Goal: Task Accomplishment & Management: Complete application form

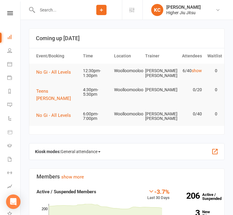
click at [54, 10] on input "text" at bounding box center [58, 10] width 46 height 8
paste input "[PERSON_NAME]"
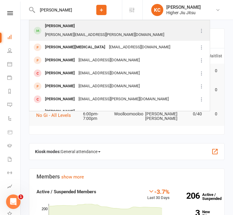
type input "[PERSON_NAME]"
click at [86, 31] on div "[PERSON_NAME][EMAIL_ADDRESS][PERSON_NAME][DOMAIN_NAME]" at bounding box center [104, 35] width 123 height 9
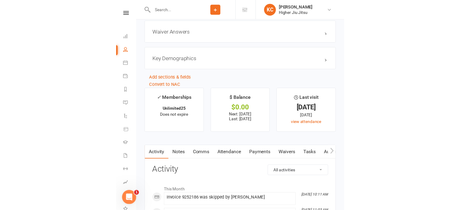
scroll to position [484, 0]
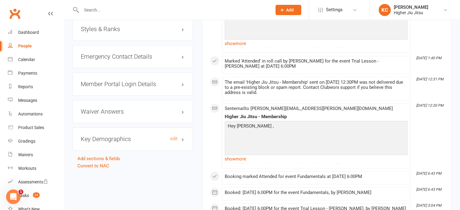
click at [128, 136] on h3 "Key Demographics edit" at bounding box center [133, 139] width 104 height 7
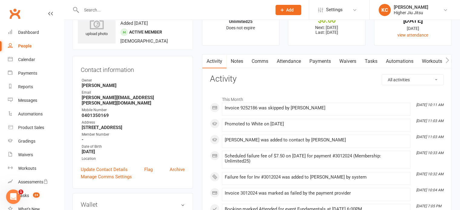
scroll to position [0, 0]
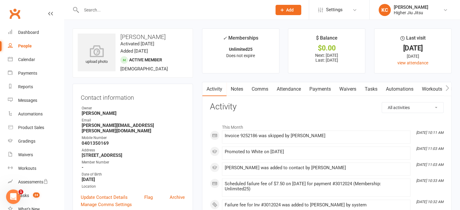
click at [238, 90] on link "Payments" at bounding box center [320, 89] width 30 height 14
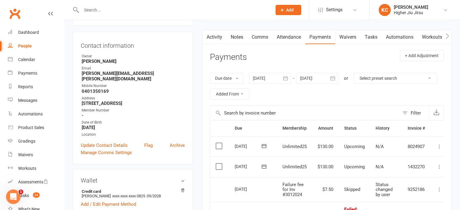
scroll to position [121, 0]
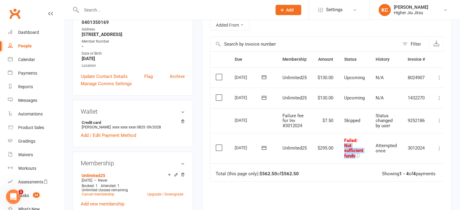
drag, startPoint x: 345, startPoint y: 145, endPoint x: 355, endPoint y: 155, distance: 14.5
click at [238, 157] on span ": Not sufficient funds" at bounding box center [353, 148] width 19 height 21
copy span "Not sufficient funds"
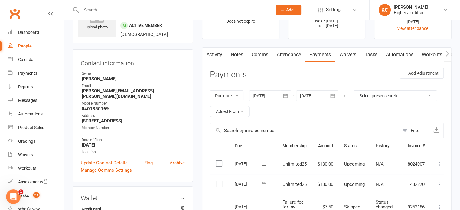
scroll to position [0, 0]
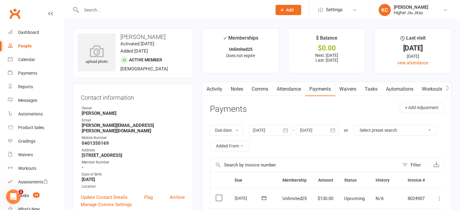
click at [210, 92] on link "Activity" at bounding box center [214, 89] width 24 height 14
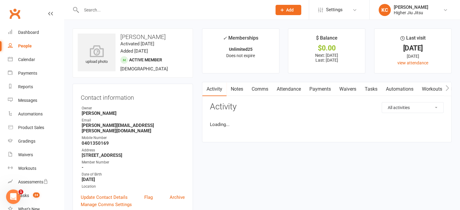
click at [238, 90] on link "Notes" at bounding box center [236, 89] width 21 height 14
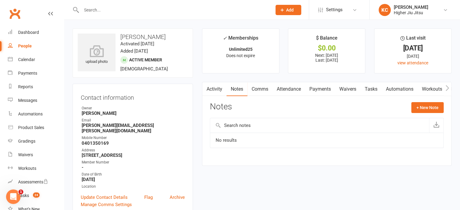
click at [238, 91] on link "Comms" at bounding box center [259, 89] width 25 height 14
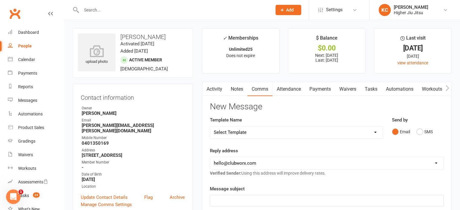
click at [238, 136] on select "Select Template [Email] Let's Reconnect! [Email] Still Interested? [Email] Stil…" at bounding box center [296, 132] width 172 height 12
select select "20"
click at [210, 126] on select "Select Template [Email] Let's Reconnect! [Email] Still Interested? [Email] Stil…" at bounding box center [296, 132] width 172 height 12
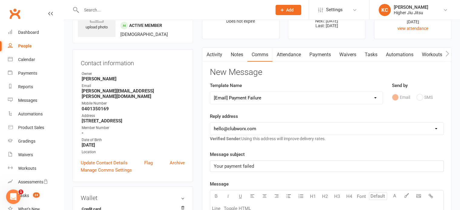
scroll to position [60, 0]
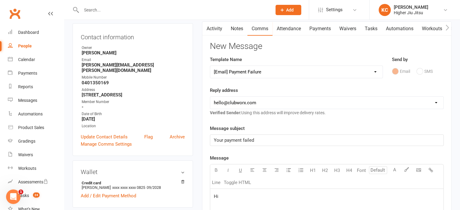
click at [238, 102] on select "[EMAIL_ADDRESS][DOMAIN_NAME] [PERSON_NAME][EMAIL_ADDRESS][DOMAIN_NAME] [PERSON_…" at bounding box center [326, 103] width 233 height 12
select select "1"
click at [210, 97] on select "[EMAIL_ADDRESS][DOMAIN_NAME] [PERSON_NAME][EMAIL_ADDRESS][DOMAIN_NAME] [PERSON_…" at bounding box center [326, 103] width 233 height 12
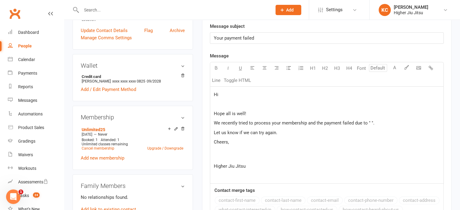
scroll to position [181, 0]
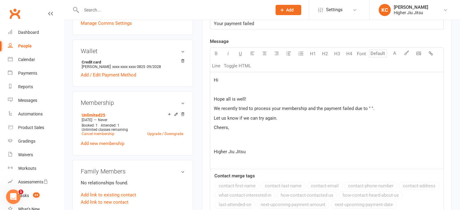
drag, startPoint x: 236, startPoint y: 81, endPoint x: 254, endPoint y: 185, distance: 105.6
click at [236, 80] on p "Hi" at bounding box center [327, 80] width 226 height 7
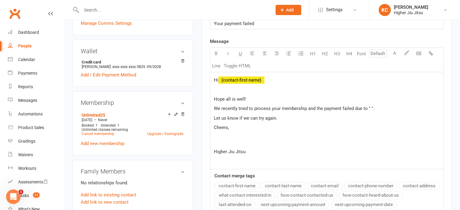
click at [238, 184] on button "contact-first-name" at bounding box center [237, 186] width 45 height 8
click at [238, 107] on span "We recently tried to process your membership and the payment failed due to " "." at bounding box center [294, 108] width 161 height 5
click at [238, 119] on p "Let us know if we can try again." at bounding box center [327, 118] width 226 height 7
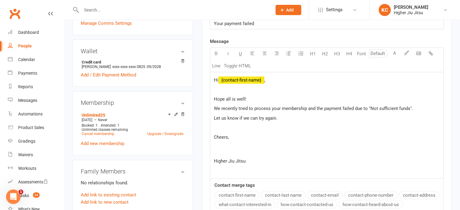
click at [223, 151] on p "Cheers," at bounding box center [327, 145] width 226 height 22
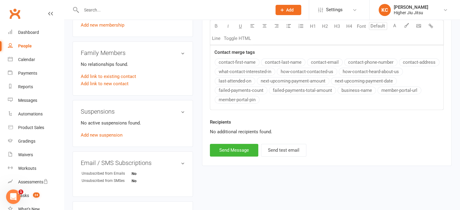
scroll to position [333, 0]
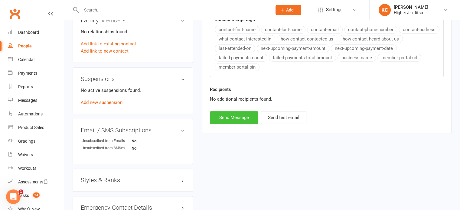
click at [236, 123] on button "Send Message" at bounding box center [234, 117] width 48 height 13
select select
select select "0"
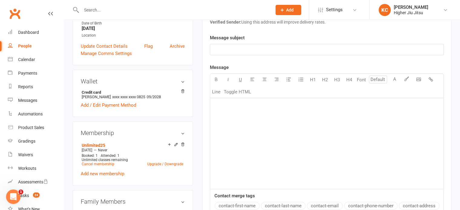
scroll to position [0, 0]
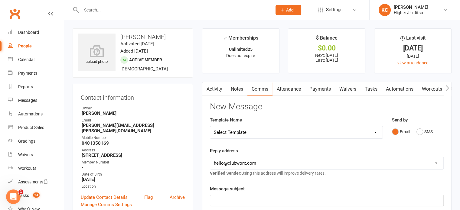
click at [112, 9] on input "text" at bounding box center [174, 10] width 188 height 8
paste input "[PERSON_NAME]"
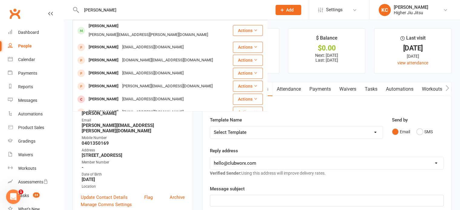
type input "[PERSON_NAME]"
click at [128, 31] on div "[PERSON_NAME][EMAIL_ADDRESS][PERSON_NAME][DOMAIN_NAME]" at bounding box center [148, 35] width 123 height 9
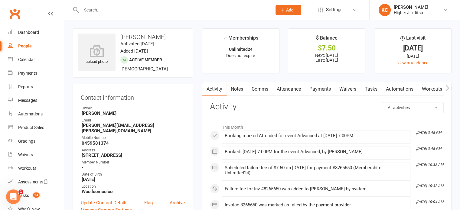
click at [238, 88] on link "Payments" at bounding box center [320, 89] width 30 height 14
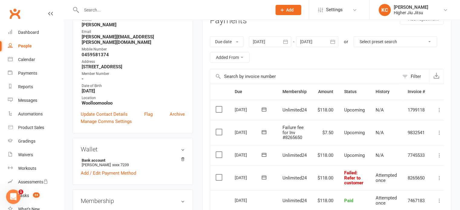
scroll to position [121, 0]
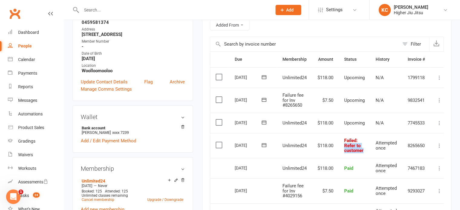
drag, startPoint x: 365, startPoint y: 150, endPoint x: 344, endPoint y: 146, distance: 20.8
click at [238, 146] on td "Failed : Refer to customer" at bounding box center [354, 145] width 31 height 25
copy span "Refer to customer"
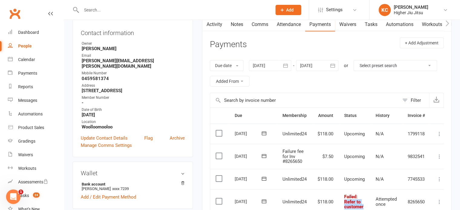
scroll to position [0, 0]
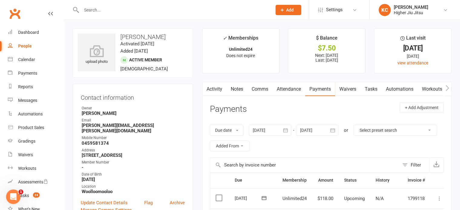
click at [213, 91] on link "Activity" at bounding box center [214, 89] width 24 height 14
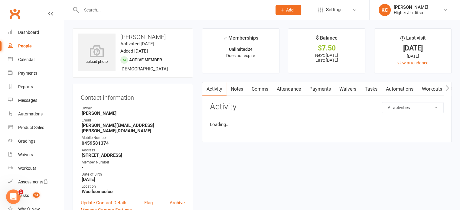
click at [238, 87] on link "Comms" at bounding box center [259, 89] width 25 height 14
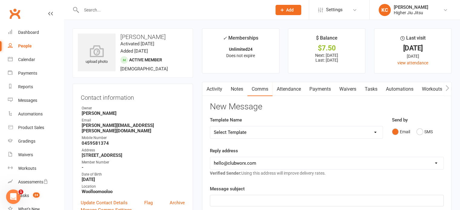
click at [238, 130] on select "Select Template [Email] Let's Reconnect! [Email] Still Interested? [Email] Stil…" at bounding box center [296, 132] width 172 height 12
select select "20"
click at [210, 126] on select "Select Template [Email] Let's Reconnect! [Email] Still Interested? [Email] Stil…" at bounding box center [296, 132] width 172 height 12
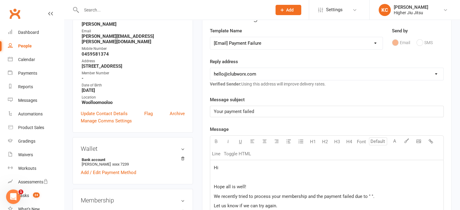
scroll to position [91, 0]
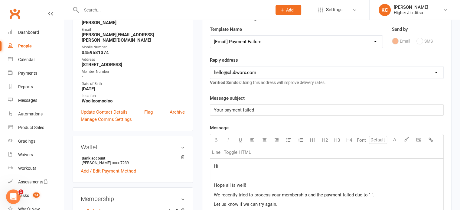
drag, startPoint x: 246, startPoint y: 70, endPoint x: 246, endPoint y: 77, distance: 6.7
click at [238, 70] on select "[EMAIL_ADDRESS][DOMAIN_NAME] [PERSON_NAME][EMAIL_ADDRESS][DOMAIN_NAME] [PERSON_…" at bounding box center [326, 73] width 233 height 12
select select "1"
click at [210, 67] on select "[EMAIL_ADDRESS][DOMAIN_NAME] [PERSON_NAME][EMAIL_ADDRESS][DOMAIN_NAME] [PERSON_…" at bounding box center [326, 73] width 233 height 12
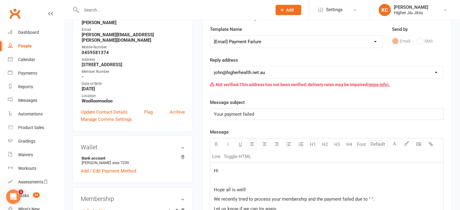
scroll to position [181, 0]
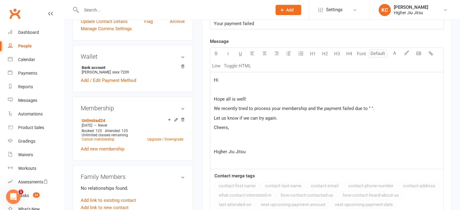
click at [238, 106] on span "We recently tried to process your membership and the payment failed due to " "." at bounding box center [294, 108] width 161 height 5
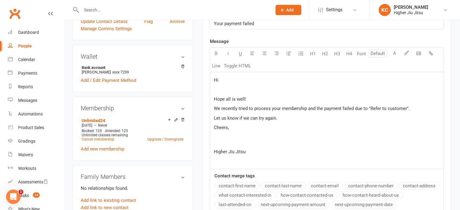
drag, startPoint x: 250, startPoint y: 152, endPoint x: 207, endPoint y: 77, distance: 86.6
click at [207, 77] on div "Activity Notes Comms Attendance Payments Waivers Tasks Automations Workouts Gra…" at bounding box center [326, 95] width 249 height 389
copy div "Hi Hope all is well! We recently tried to process your membership and the payme…"
click at [238, 137] on p "Cheers," at bounding box center [327, 135] width 226 height 22
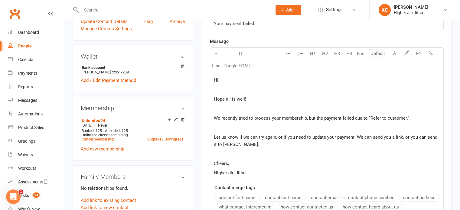
click at [222, 106] on p "﻿" at bounding box center [327, 108] width 226 height 7
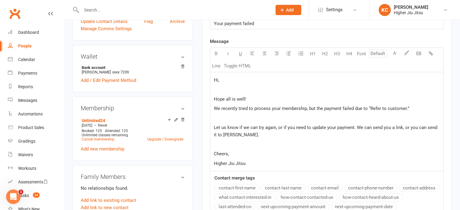
click at [234, 120] on p "﻿" at bounding box center [327, 118] width 226 height 7
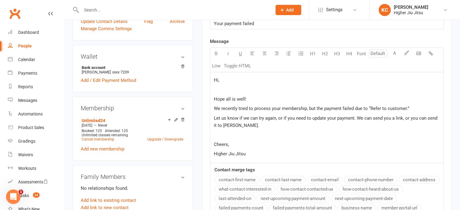
drag, startPoint x: 235, startPoint y: 142, endPoint x: 236, endPoint y: 146, distance: 4.2
click at [235, 143] on p "Cheers," at bounding box center [327, 144] width 226 height 7
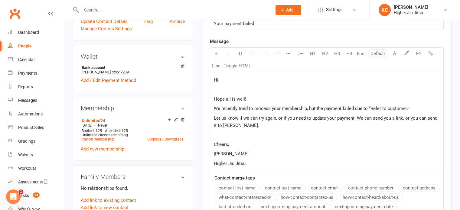
click at [217, 79] on span "Hi," at bounding box center [216, 79] width 5 height 5
click at [226, 187] on button "contact-first-name" at bounding box center [237, 188] width 45 height 8
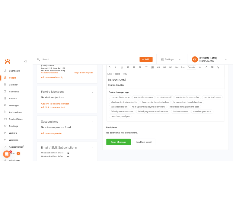
scroll to position [333, 0]
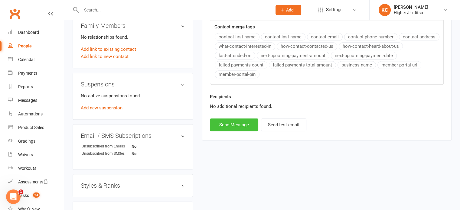
click at [231, 120] on button "Send Message" at bounding box center [234, 125] width 48 height 13
select select
select select "0"
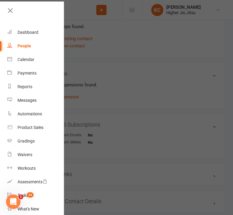
drag, startPoint x: 94, startPoint y: 29, endPoint x: 78, endPoint y: 14, distance: 22.0
click at [94, 29] on div at bounding box center [116, 107] width 233 height 215
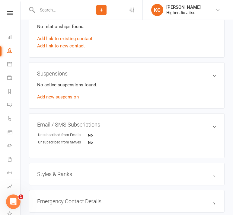
click at [71, 12] on input "text" at bounding box center [58, 10] width 46 height 8
paste input "[EMAIL_ADDRESS][DOMAIN_NAME]"
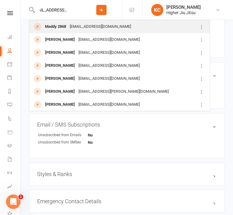
type input "[EMAIL_ADDRESS][DOMAIN_NAME]"
click at [99, 28] on div "[EMAIL_ADDRESS][DOMAIN_NAME]" at bounding box center [100, 26] width 65 height 9
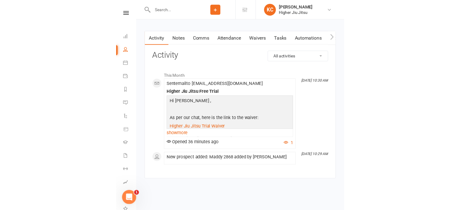
scroll to position [316, 0]
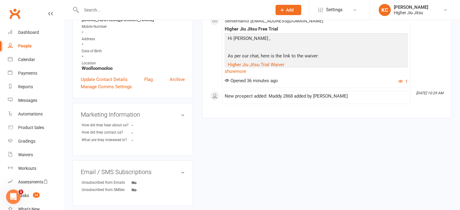
scroll to position [0, 0]
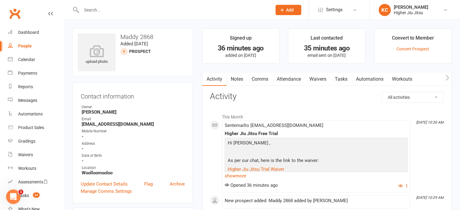
click at [238, 79] on link "Attendance" at bounding box center [288, 79] width 33 height 14
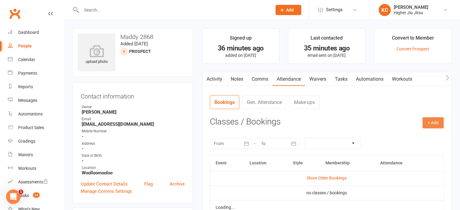
click at [238, 120] on button "+ Add" at bounding box center [432, 122] width 21 height 11
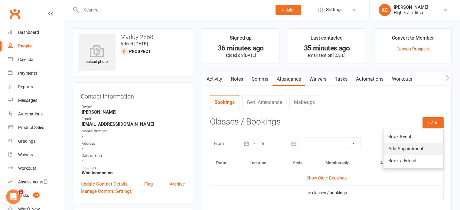
click at [238, 148] on link "Add Appointment" at bounding box center [413, 149] width 60 height 12
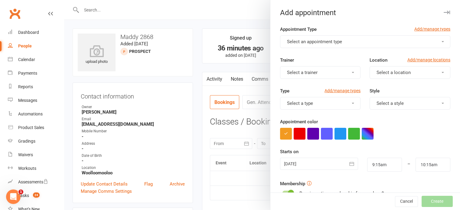
click at [238, 42] on span "Select an appointment type" at bounding box center [314, 41] width 55 height 5
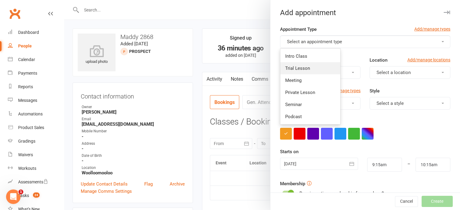
click at [238, 69] on link "Trial Lesson" at bounding box center [310, 68] width 60 height 12
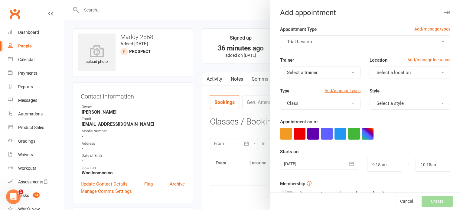
click at [238, 73] on span "Select a trainer" at bounding box center [302, 72] width 31 height 5
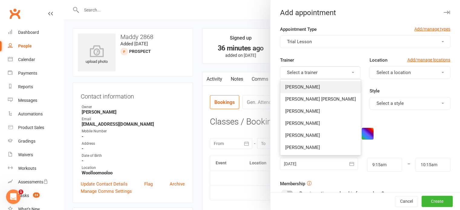
click at [238, 84] on link "[PERSON_NAME]" at bounding box center [320, 87] width 80 height 12
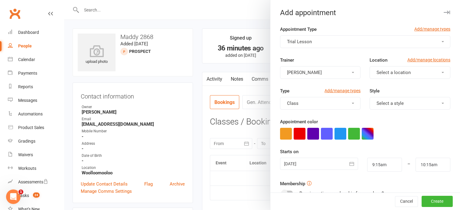
click at [238, 73] on span "Select a location" at bounding box center [393, 72] width 34 height 5
click at [238, 89] on span "Woolloomooloo" at bounding box center [391, 86] width 33 height 5
click at [238, 105] on button "Class" at bounding box center [320, 103] width 81 height 13
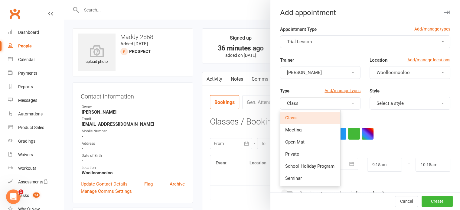
click at [238, 107] on button "Select a style" at bounding box center [410, 103] width 81 height 13
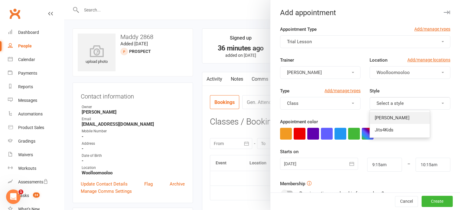
click at [238, 115] on span "[PERSON_NAME]" at bounding box center [392, 117] width 35 height 5
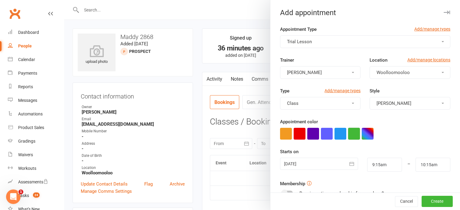
click at [238, 133] on button "button" at bounding box center [354, 134] width 12 height 12
click at [238, 161] on div at bounding box center [319, 164] width 78 height 12
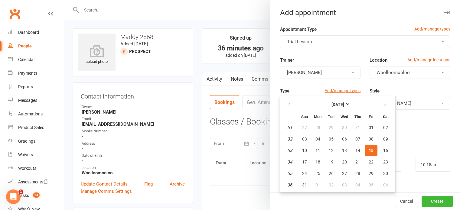
click at [238, 150] on span "15" at bounding box center [371, 150] width 5 height 5
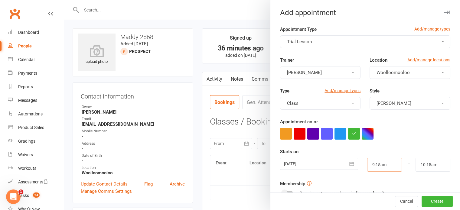
click at [238, 165] on input "9:15am" at bounding box center [384, 165] width 35 height 14
type input "12:30pm"
type input "1:30pm"
click at [238, 152] on li "12:30pm" at bounding box center [381, 153] width 29 height 9
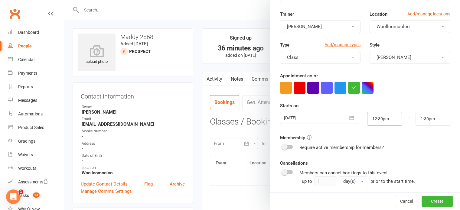
scroll to position [60, 0]
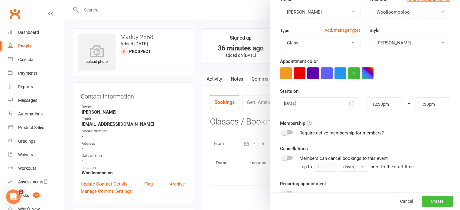
drag, startPoint x: 429, startPoint y: 203, endPoint x: 426, endPoint y: 195, distance: 8.5
click at [238, 203] on button "Create" at bounding box center [437, 201] width 31 height 11
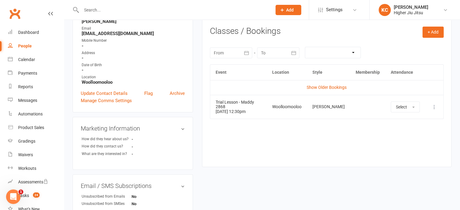
scroll to position [0, 0]
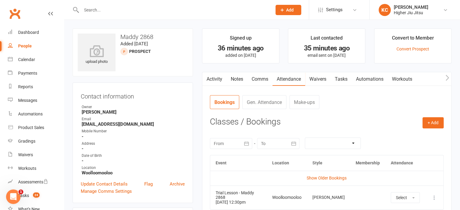
click at [220, 76] on link "Activity" at bounding box center [214, 79] width 24 height 14
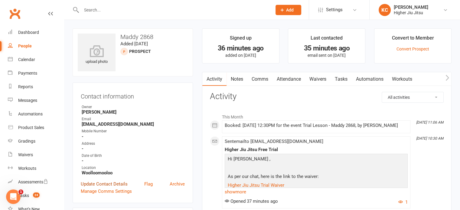
click at [111, 184] on link "Update Contact Details" at bounding box center [104, 184] width 47 height 7
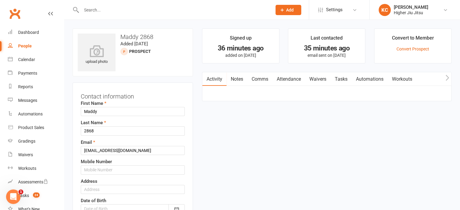
scroll to position [28, 0]
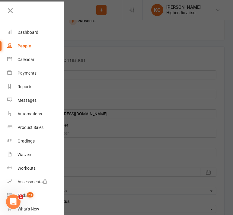
click at [138, 83] on div at bounding box center [116, 107] width 233 height 215
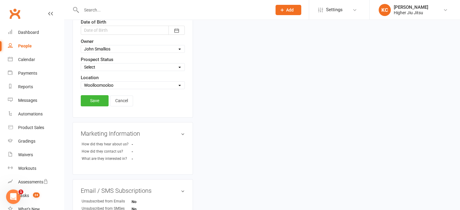
scroll to position [180, 0]
click at [128, 101] on link "Cancel" at bounding box center [121, 100] width 23 height 11
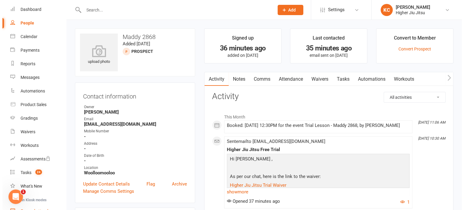
scroll to position [60, 0]
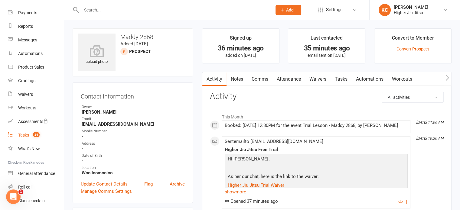
click at [28, 134] on div "Tasks" at bounding box center [23, 135] width 11 height 5
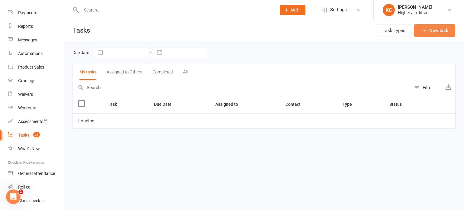
click at [238, 30] on button "New task" at bounding box center [434, 30] width 41 height 13
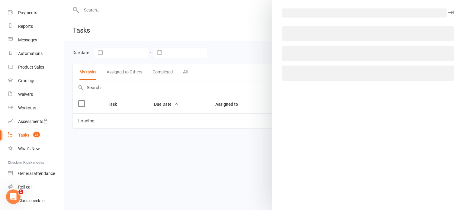
select select "50555"
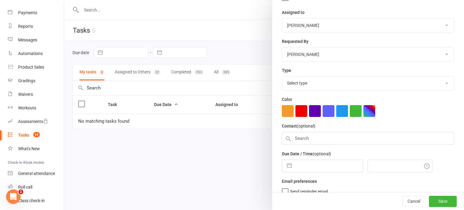
scroll to position [77, 0]
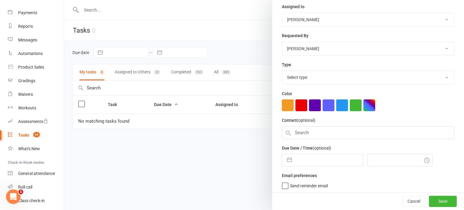
click at [238, 161] on input "text" at bounding box center [329, 160] width 68 height 12
select select "6"
select select "2025"
select select "7"
select select "2025"
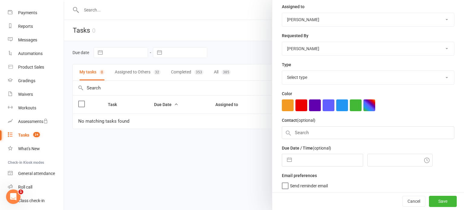
select select "8"
select select "2025"
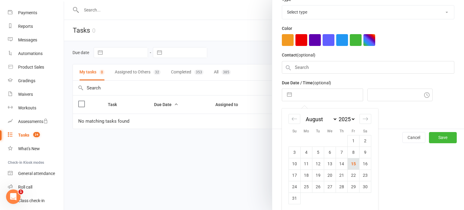
click at [238, 164] on td "15" at bounding box center [354, 163] width 12 height 11
type input "[DATE]"
type input "9:15am"
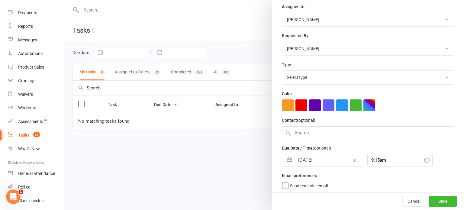
click at [238, 75] on select "Select type Birthday E-mail Follow up Meeting Phone call Private class To do Tr…" at bounding box center [368, 77] width 172 height 13
select select "28165"
click at [238, 71] on select "Select type Birthday E-mail Follow up Meeting Phone call Private class To do Tr…" at bounding box center [368, 77] width 172 height 13
click at [238, 162] on input "9:15am" at bounding box center [400, 160] width 65 height 13
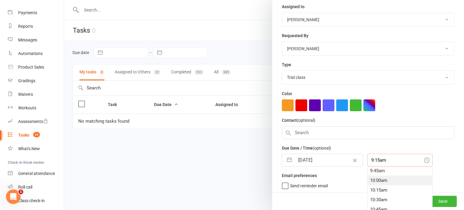
click at [238, 180] on div "10:00am" at bounding box center [400, 181] width 65 height 10
type input "10:00am"
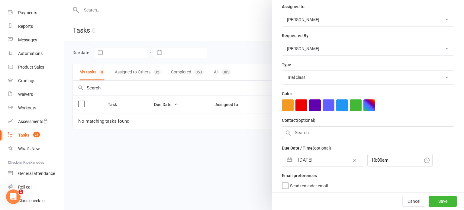
click at [238, 184] on span "Send reminder email" at bounding box center [309, 184] width 38 height 7
click at [238, 181] on input "Send reminder email" at bounding box center [305, 181] width 46 height 0
click at [238, 135] on input "text" at bounding box center [368, 132] width 173 height 13
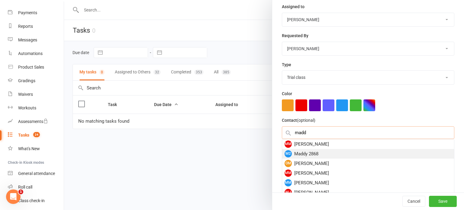
type input "madd"
click at [238, 153] on div "M2 Maddy 2868" at bounding box center [368, 154] width 172 height 10
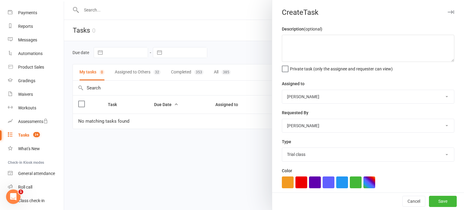
scroll to position [0, 0]
click at [238, 41] on textarea at bounding box center [368, 48] width 173 height 27
type textarea "Trial Class at 12:30 PM"
click at [238, 95] on select "[PERSON_NAME] [PERSON_NAME] [PERSON_NAME] [PERSON_NAME] [PERSON_NAME] [PERSON_N…" at bounding box center [368, 96] width 172 height 13
select select "2216"
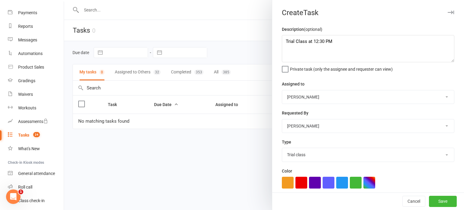
click at [238, 90] on select "[PERSON_NAME] [PERSON_NAME] [PERSON_NAME] [PERSON_NAME] [PERSON_NAME] [PERSON_N…" at bounding box center [368, 96] width 172 height 13
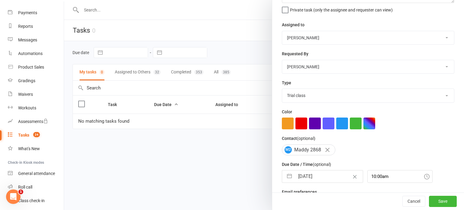
scroll to position [85, 0]
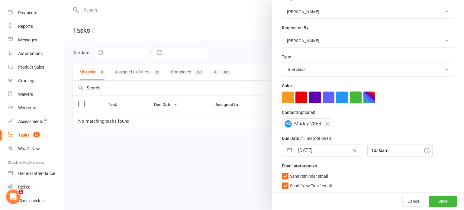
click at [238, 96] on button "button" at bounding box center [356, 98] width 12 height 12
click at [238, 184] on label "Send "New Task" email" at bounding box center [307, 184] width 50 height 6
click at [238, 181] on input "Send "New Task" email" at bounding box center [307, 181] width 50 height 0
click at [238, 148] on input "10:00am" at bounding box center [400, 150] width 65 height 13
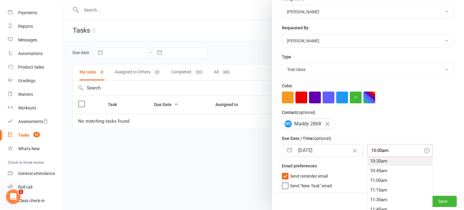
click at [238, 159] on div "10:30am" at bounding box center [400, 161] width 65 height 10
type input "10:30am"
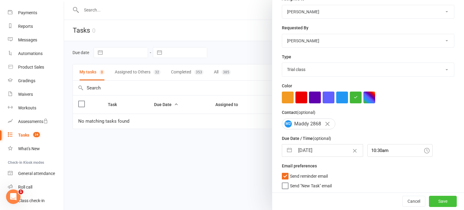
click at [238, 200] on button "Save" at bounding box center [443, 201] width 28 height 11
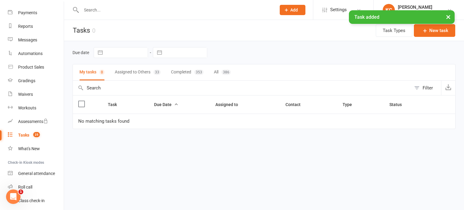
click at [141, 73] on button "Assigned to Others 33" at bounding box center [138, 72] width 46 height 16
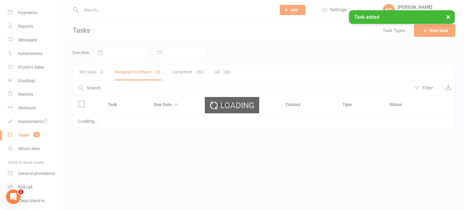
select select "waiting"
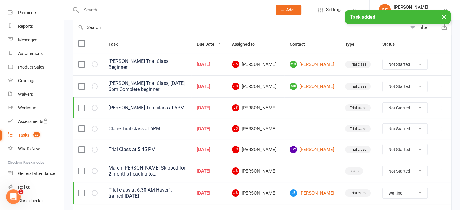
select select "waiting"
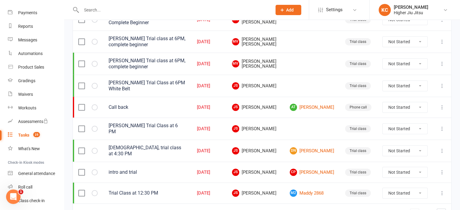
scroll to position [484, 0]
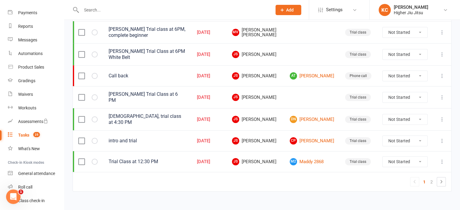
click at [149, 7] on input "text" at bounding box center [174, 10] width 188 height 8
paste input "[PERSON_NAME]"
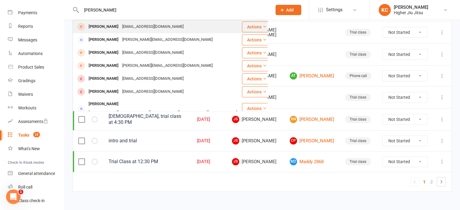
type input "[PERSON_NAME]"
click at [200, 25] on div "[PERSON_NAME] [EMAIL_ADDRESS][DOMAIN_NAME]" at bounding box center [157, 27] width 168 height 12
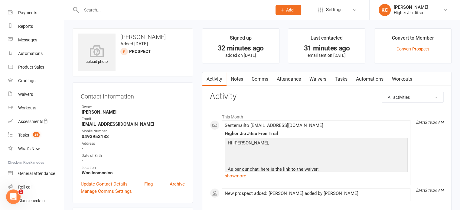
click at [238, 78] on link "Attendance" at bounding box center [288, 79] width 33 height 14
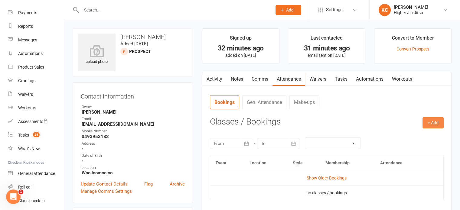
click at [238, 125] on button "+ Add" at bounding box center [432, 122] width 21 height 11
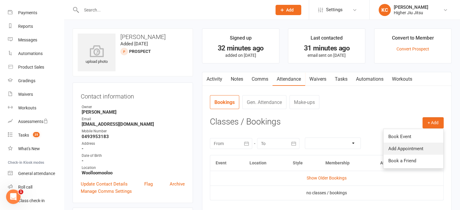
click at [238, 146] on link "Add Appointment" at bounding box center [413, 149] width 60 height 12
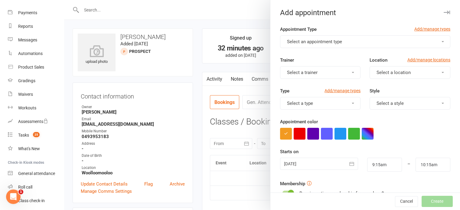
click at [238, 43] on span "Select an appointment type" at bounding box center [314, 41] width 55 height 5
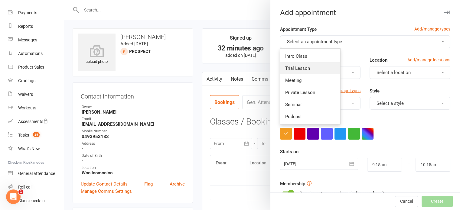
click at [238, 66] on link "Trial Lesson" at bounding box center [310, 68] width 60 height 12
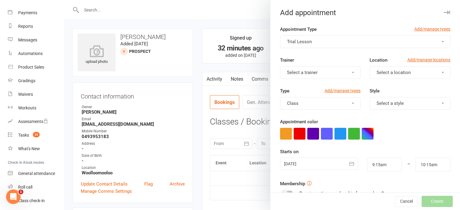
click at [238, 80] on div "Trainer Select a trainer Location Add/manage locations Select a location" at bounding box center [364, 72] width 179 height 31
click at [238, 74] on button "Select a trainer" at bounding box center [320, 72] width 81 height 13
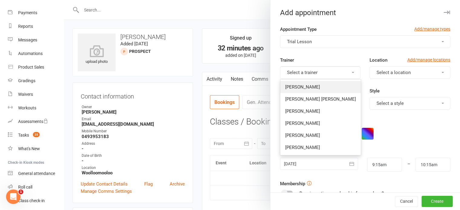
click at [238, 83] on link "[PERSON_NAME]" at bounding box center [320, 87] width 80 height 12
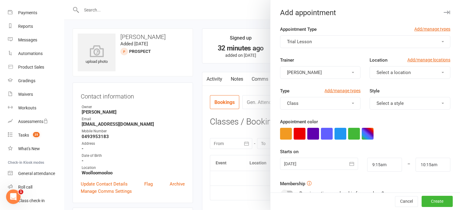
click at [238, 74] on span "Select a location" at bounding box center [393, 72] width 34 height 5
click at [238, 87] on span "Woolloomooloo" at bounding box center [391, 86] width 33 height 5
click at [238, 102] on button "Class" at bounding box center [320, 103] width 81 height 13
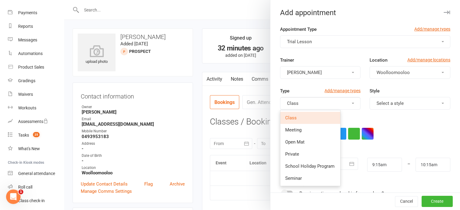
click at [238, 114] on link "Class" at bounding box center [310, 118] width 60 height 12
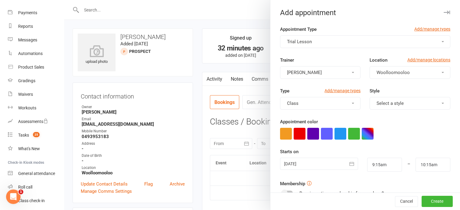
click at [238, 103] on button "Select a style" at bounding box center [410, 103] width 81 height 13
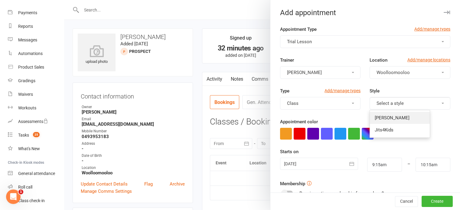
click at [238, 115] on span "[PERSON_NAME]" at bounding box center [392, 117] width 35 height 5
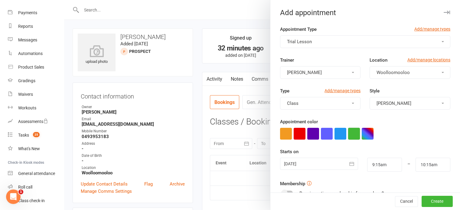
click at [238, 133] on button "button" at bounding box center [354, 134] width 12 height 12
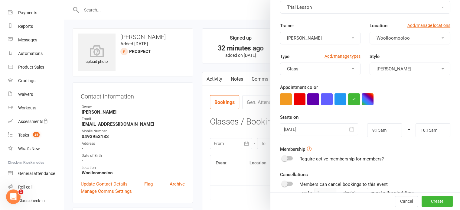
scroll to position [60, 0]
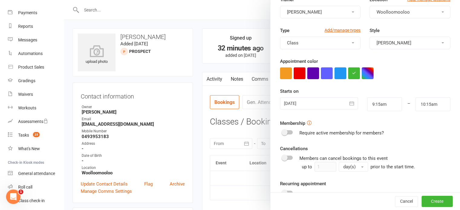
click at [238, 105] on div at bounding box center [319, 103] width 78 height 12
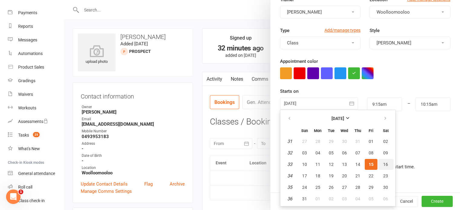
click at [238, 163] on span "16" at bounding box center [385, 164] width 5 height 5
type input "[DATE]"
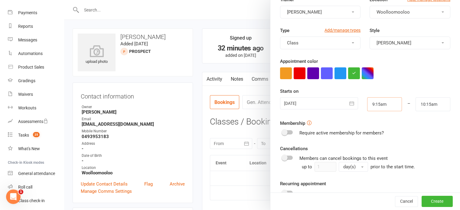
click at [238, 107] on input "9:15am" at bounding box center [384, 104] width 35 height 14
type input "10:30am"
type input "11:30am"
click at [238, 140] on li "10:30am" at bounding box center [381, 140] width 29 height 9
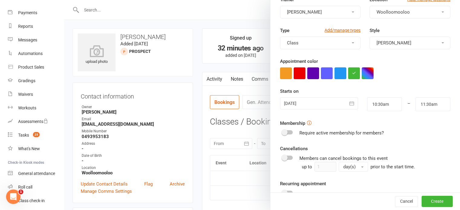
click at [238, 138] on form "Appointment Type Add/manage types Trial Lesson Trainer [PERSON_NAME] Location A…" at bounding box center [365, 105] width 170 height 280
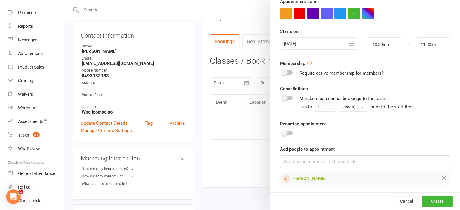
scroll to position [151, 0]
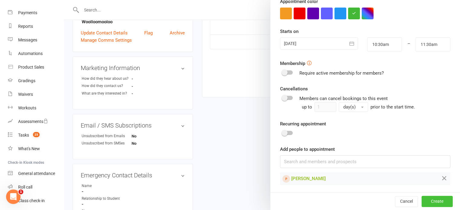
click at [238, 204] on button "Create" at bounding box center [437, 201] width 31 height 11
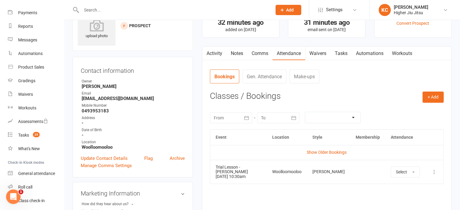
scroll to position [0, 0]
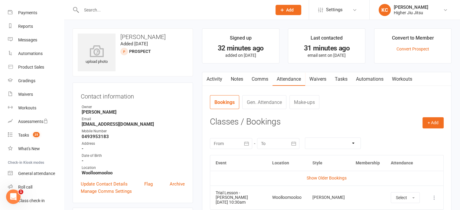
click at [217, 75] on link "Activity" at bounding box center [214, 79] width 24 height 14
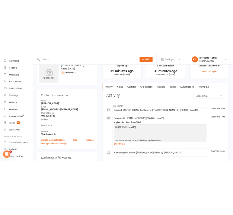
scroll to position [30, 0]
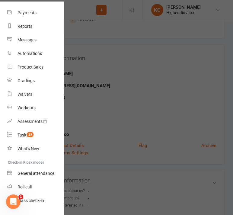
click at [164, 76] on div at bounding box center [116, 107] width 233 height 215
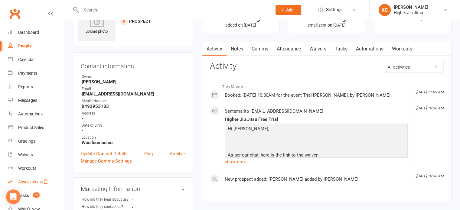
scroll to position [30, 0]
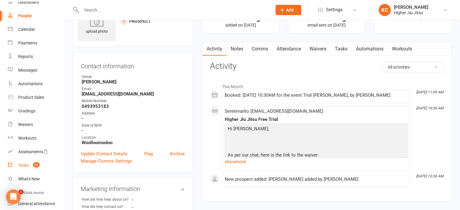
click at [31, 168] on link "Tasks 25" at bounding box center [36, 166] width 56 height 14
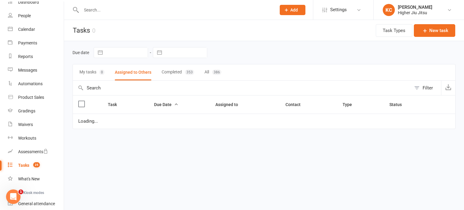
select select "waiting"
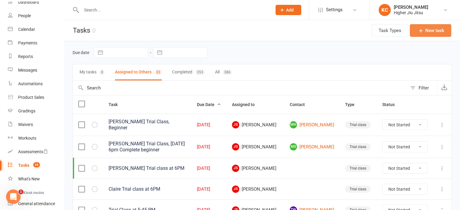
click at [429, 28] on button "New task" at bounding box center [430, 30] width 41 height 13
select select "50555"
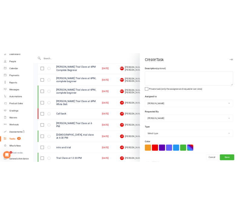
scroll to position [494, 0]
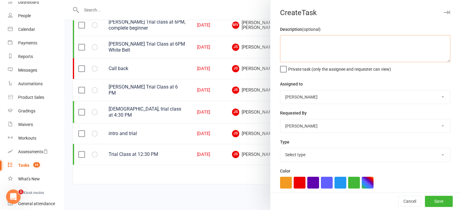
click at [302, 40] on textarea at bounding box center [365, 48] width 170 height 27
type textarea "Trial class"
select select "waiting"
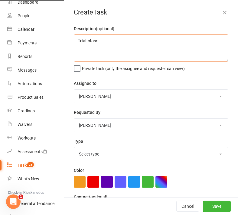
click at [113, 53] on textarea "Trial class" at bounding box center [151, 47] width 155 height 27
click at [96, 46] on textarea "Trial class" at bounding box center [151, 47] width 155 height 27
paste textarea "Trained a bit - wants to learn more."
click at [122, 39] on textarea "Trial class Trained a bit - wants to learn more." at bounding box center [151, 47] width 155 height 27
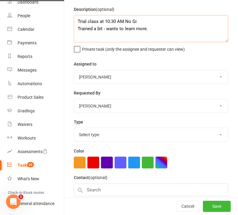
scroll to position [30, 0]
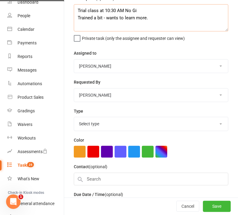
type textarea "Trial class at 10:30 AM No Gi Trained a bit - wants to learn more."
click at [121, 67] on select "[PERSON_NAME] [PERSON_NAME] [PERSON_NAME] [PERSON_NAME] [PERSON_NAME] [PERSON_N…" at bounding box center [151, 66] width 154 height 13
select select "2216"
click at [74, 60] on select "[PERSON_NAME] [PERSON_NAME] [PERSON_NAME] [PERSON_NAME] [PERSON_NAME] [PERSON_N…" at bounding box center [151, 66] width 154 height 13
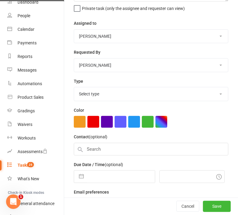
scroll to position [60, 0]
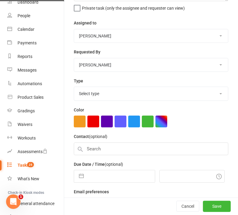
drag, startPoint x: 107, startPoint y: 93, endPoint x: 106, endPoint y: 96, distance: 3.4
click at [107, 93] on select "Select type Birthday E-mail Follow up Meeting Phone call Private class To do Tr…" at bounding box center [151, 93] width 154 height 13
select select "28165"
click at [74, 87] on select "Select type Birthday E-mail Follow up Meeting Phone call Private class To do Tr…" at bounding box center [151, 93] width 154 height 13
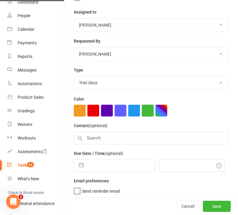
scroll to position [81, 0]
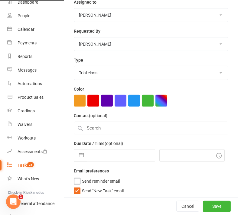
click at [75, 190] on label "Send "New Task" email" at bounding box center [99, 190] width 50 height 6
click at [75, 187] on input "Send "New Task" email" at bounding box center [99, 187] width 50 height 0
click at [77, 180] on label "Send reminder email" at bounding box center [97, 180] width 46 height 6
click at [77, 177] on input "Send reminder email" at bounding box center [97, 177] width 46 height 0
click at [111, 153] on input "text" at bounding box center [121, 156] width 68 height 12
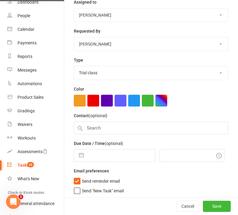
select select "6"
select select "2025"
select select "7"
select select "2025"
select select "8"
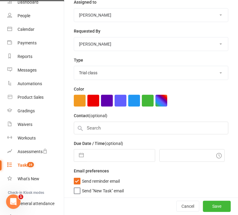
select select "2025"
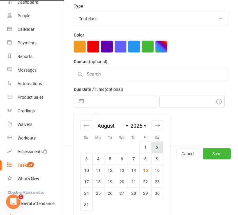
scroll to position [137, 0]
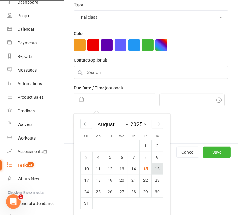
click at [158, 169] on td "16" at bounding box center [157, 168] width 12 height 11
type input "[DATE]"
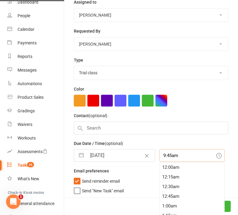
drag, startPoint x: 171, startPoint y: 156, endPoint x: 171, endPoint y: 160, distance: 4.6
click at [171, 156] on div "9:45am 12:00am 12:15am 12:30am 12:45am 1:00am 1:15am 1:30am 1:45am 2:00am 2:15a…" at bounding box center [191, 155] width 65 height 13
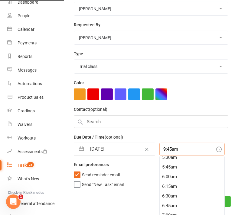
scroll to position [217, 0]
click at [163, 166] on div "5:45am" at bounding box center [192, 167] width 65 height 10
type input "5:45am"
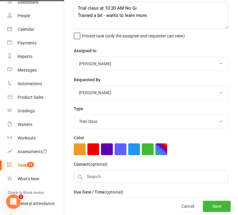
scroll to position [81, 0]
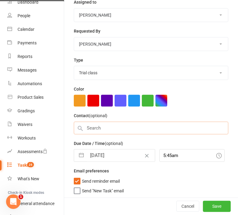
click at [102, 125] on input "text" at bounding box center [151, 128] width 155 height 13
click at [98, 125] on input "text" at bounding box center [151, 128] width 155 height 13
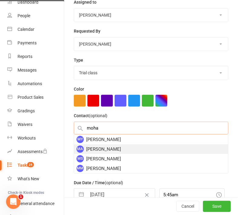
type input "moha"
click at [107, 146] on div "MA Mohamed Alzaabi" at bounding box center [151, 150] width 154 height 10
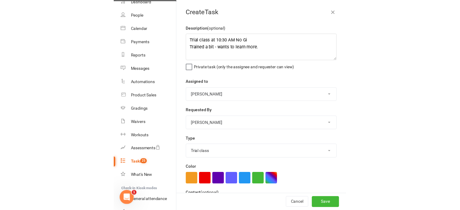
scroll to position [80, 0]
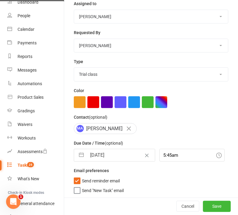
select select "waiting"
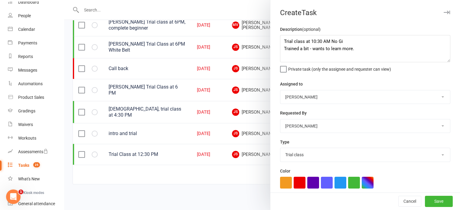
scroll to position [85, 0]
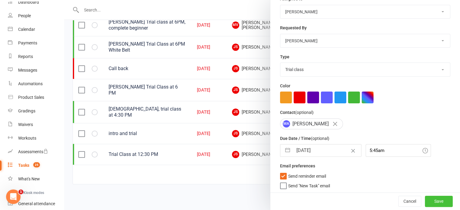
click at [425, 203] on button "Save" at bounding box center [439, 201] width 28 height 11
select select "waiting"
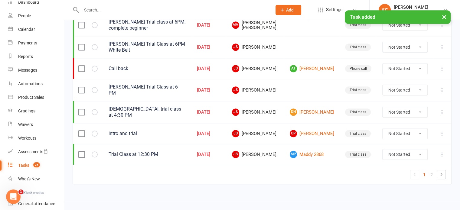
select select "waiting"
click at [432, 173] on link "2" at bounding box center [431, 175] width 7 height 8
select select "waiting"
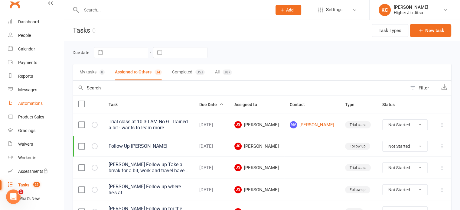
scroll to position [0, 0]
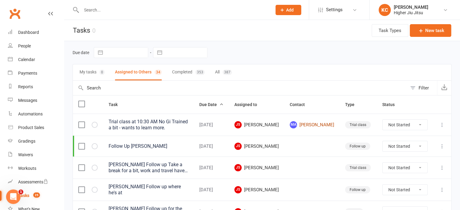
click at [318, 127] on link "MA Mohamed Alzaabi" at bounding box center [312, 124] width 44 height 7
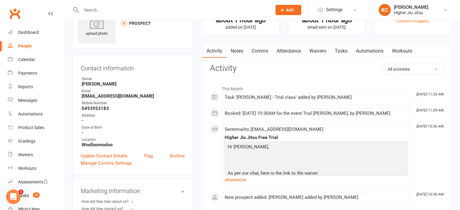
scroll to position [60, 0]
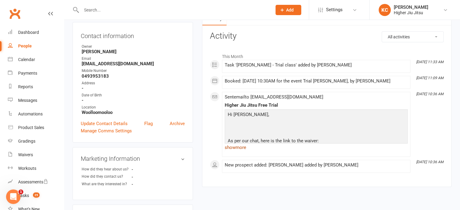
click at [236, 152] on link "show more" at bounding box center [316, 147] width 183 height 8
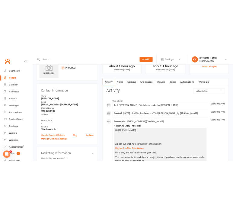
scroll to position [0, 0]
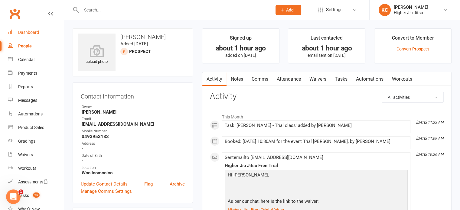
click at [20, 29] on link "Dashboard" at bounding box center [36, 33] width 56 height 14
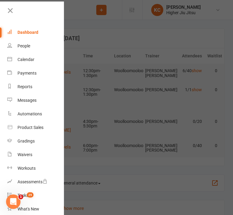
click at [138, 88] on div at bounding box center [116, 107] width 233 height 215
